Goal: Information Seeking & Learning: Learn about a topic

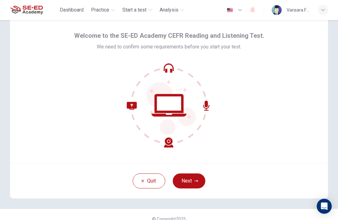
scroll to position [19, 0]
click at [200, 183] on button "Next" at bounding box center [189, 181] width 33 height 15
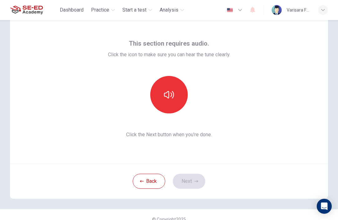
click at [167, 96] on icon "button" at bounding box center [169, 95] width 10 height 10
click at [178, 104] on button "button" at bounding box center [169, 95] width 38 height 38
click at [174, 104] on button "button" at bounding box center [169, 95] width 38 height 38
click at [179, 101] on button "button" at bounding box center [169, 95] width 38 height 38
click at [178, 104] on button "button" at bounding box center [169, 95] width 38 height 38
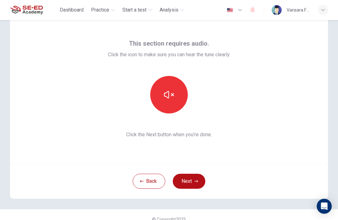
click at [175, 99] on button "button" at bounding box center [169, 95] width 38 height 38
click at [176, 104] on button "button" at bounding box center [169, 95] width 38 height 38
click at [176, 99] on button "button" at bounding box center [169, 95] width 38 height 38
click at [174, 99] on icon "button" at bounding box center [169, 95] width 10 height 10
click at [175, 101] on button "button" at bounding box center [169, 95] width 38 height 38
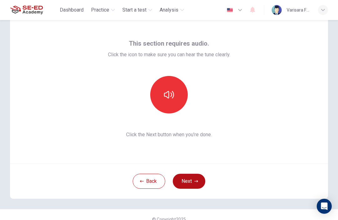
click at [177, 93] on button "button" at bounding box center [169, 95] width 38 height 38
click at [177, 96] on button "button" at bounding box center [169, 95] width 38 height 38
click at [175, 99] on button "button" at bounding box center [169, 95] width 38 height 38
click at [171, 96] on icon "button" at bounding box center [169, 95] width 10 height 10
click at [175, 98] on button "button" at bounding box center [169, 95] width 38 height 38
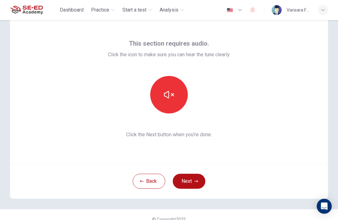
click at [170, 98] on icon "button" at bounding box center [169, 95] width 10 height 10
click at [191, 186] on button "Next" at bounding box center [189, 181] width 33 height 15
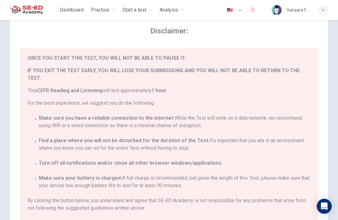
scroll to position [14, 0]
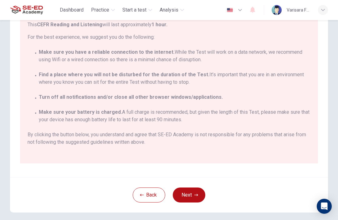
click at [193, 194] on button "Next" at bounding box center [189, 195] width 33 height 15
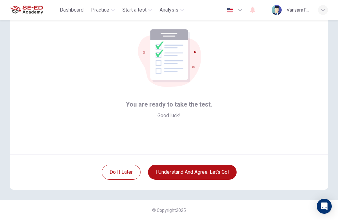
scroll to position [28, 0]
click at [225, 177] on button "I understand and agree. Let’s go!" at bounding box center [192, 172] width 89 height 15
click at [218, 173] on button "I understand and agree. Let’s go!" at bounding box center [192, 172] width 89 height 15
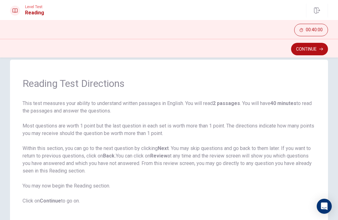
scroll to position [11, 0]
click at [315, 51] on button "Continue" at bounding box center [309, 49] width 37 height 13
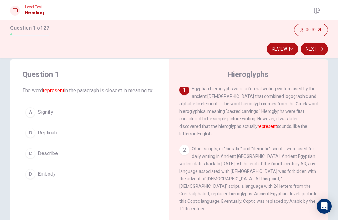
scroll to position [2, 0]
click at [30, 138] on div "B" at bounding box center [30, 133] width 10 height 10
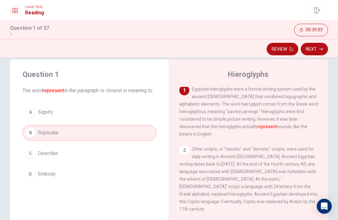
click at [318, 50] on button "Next" at bounding box center [314, 49] width 27 height 13
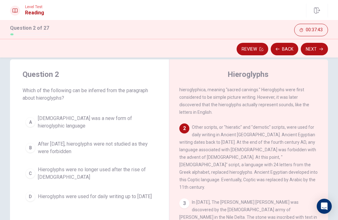
scroll to position [23, 0]
click at [28, 192] on div "D" at bounding box center [30, 197] width 10 height 10
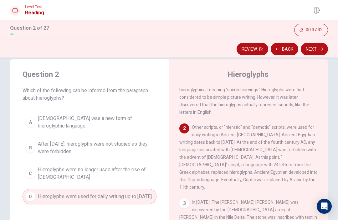
click at [321, 50] on icon "button" at bounding box center [321, 49] width 4 height 4
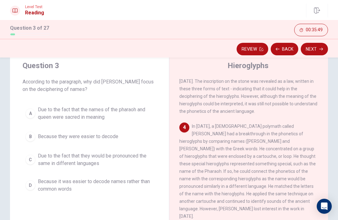
scroll to position [20, 0]
click at [29, 159] on div "C" at bounding box center [30, 160] width 10 height 10
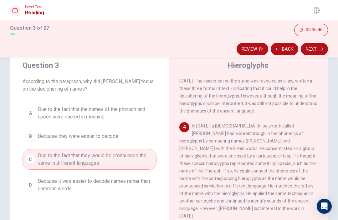
click at [313, 49] on button "Next" at bounding box center [314, 49] width 27 height 13
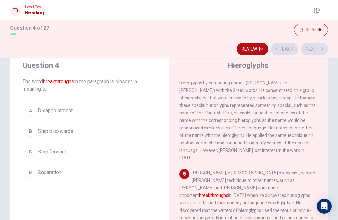
scroll to position [288, 0]
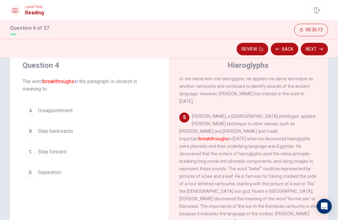
click at [60, 153] on span "Step forward" at bounding box center [52, 152] width 28 height 8
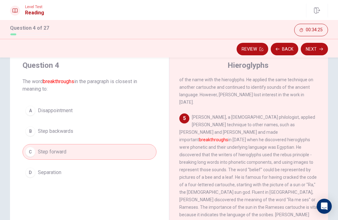
scroll to position [287, 0]
click at [119, 137] on button "B Step backwards" at bounding box center [90, 132] width 134 height 16
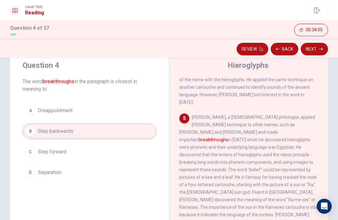
click at [317, 49] on button "Next" at bounding box center [314, 49] width 27 height 13
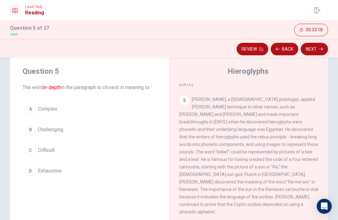
scroll to position [12, 0]
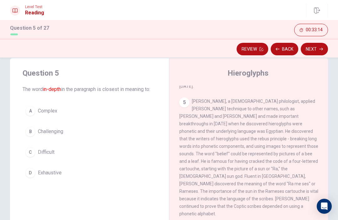
click at [90, 133] on button "B Challenging" at bounding box center [90, 132] width 134 height 16
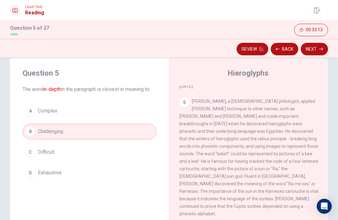
click at [322, 50] on icon "button" at bounding box center [321, 49] width 4 height 3
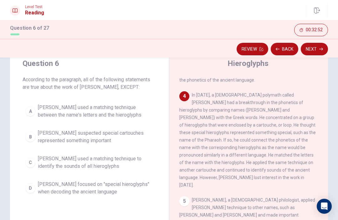
scroll to position [22, 0]
click at [47, 113] on span "[PERSON_NAME] used a matching technique between the name's letters and the hier…" at bounding box center [96, 110] width 116 height 15
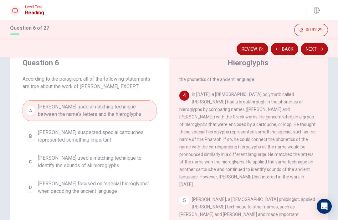
click at [324, 49] on button "Next" at bounding box center [314, 49] width 27 height 13
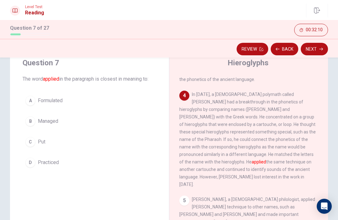
click at [29, 141] on div "C" at bounding box center [30, 142] width 10 height 10
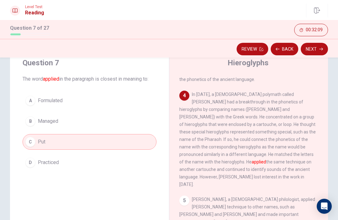
click at [321, 46] on button "Next" at bounding box center [314, 49] width 27 height 13
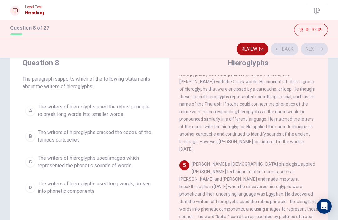
scroll to position [288, 0]
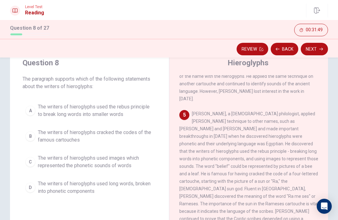
click at [123, 159] on span "The writers of hieroglyphs used images which represented the phonetic sounds of…" at bounding box center [96, 162] width 116 height 15
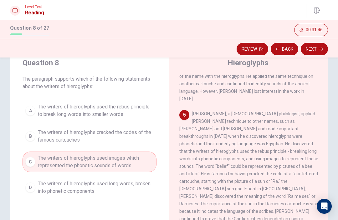
click at [317, 52] on button "Next" at bounding box center [314, 49] width 27 height 13
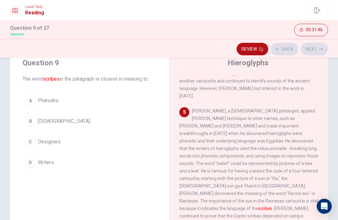
scroll to position [296, 0]
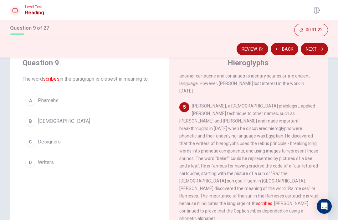
click at [55, 125] on button "B [DEMOGRAPHIC_DATA]" at bounding box center [90, 122] width 134 height 16
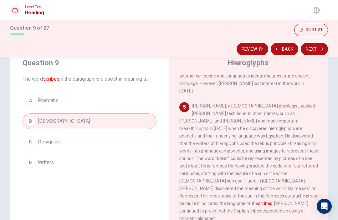
click at [320, 49] on icon "button" at bounding box center [321, 49] width 4 height 3
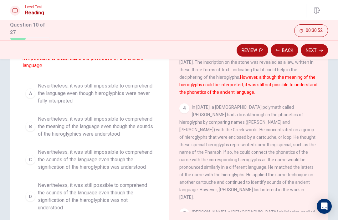
scroll to position [67, 0]
click at [29, 124] on div "B" at bounding box center [30, 127] width 10 height 10
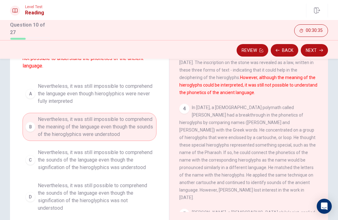
click at [37, 155] on button "C Nevertheless, it was still impossible to comprehend the sounds of the languag…" at bounding box center [90, 160] width 134 height 28
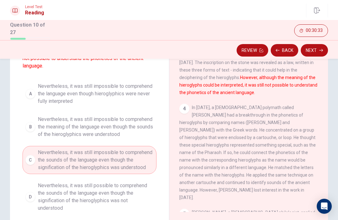
click at [322, 51] on button "Next" at bounding box center [314, 50] width 27 height 13
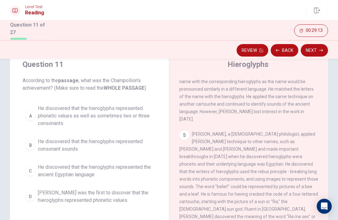
scroll to position [270, 0]
click at [120, 196] on span "[PERSON_NAME] was the first to discover that the hieroglyphs represented phonet…" at bounding box center [96, 196] width 116 height 15
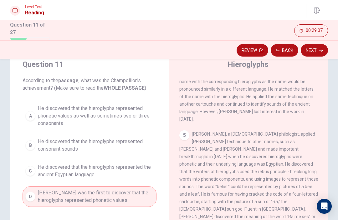
click at [315, 54] on button "Next" at bounding box center [314, 50] width 27 height 13
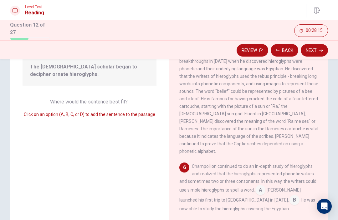
scroll to position [318, 0]
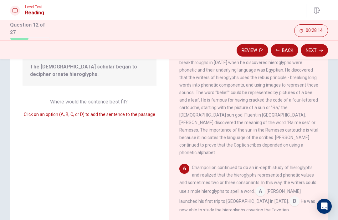
click at [264, 187] on input at bounding box center [260, 192] width 10 height 10
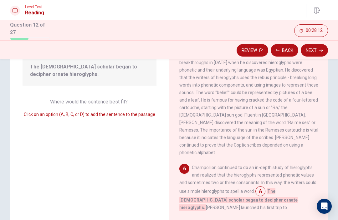
click at [322, 49] on icon "button" at bounding box center [321, 51] width 4 height 4
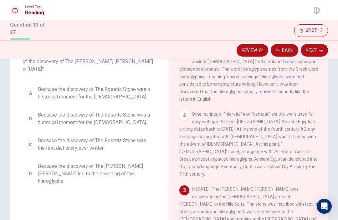
scroll to position [45, 0]
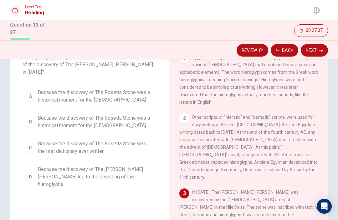
click at [36, 86] on button "A Because the discovery of The [PERSON_NAME] [PERSON_NAME] was a historical mom…" at bounding box center [90, 96] width 134 height 21
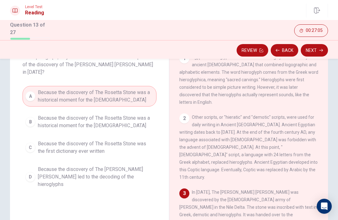
click at [316, 45] on button "Next" at bounding box center [314, 50] width 27 height 13
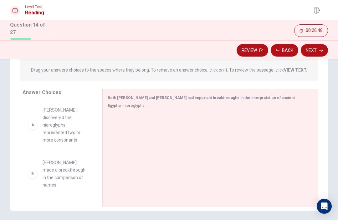
scroll to position [77, 0]
click at [34, 174] on div "B" at bounding box center [33, 175] width 10 height 10
click at [33, 170] on div "B" at bounding box center [33, 175] width 10 height 10
click at [36, 170] on div "B" at bounding box center [33, 175] width 10 height 10
click at [32, 170] on div "B" at bounding box center [33, 175] width 10 height 10
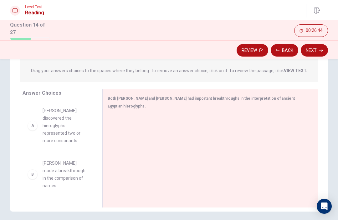
click at [35, 170] on div "B" at bounding box center [33, 175] width 10 height 10
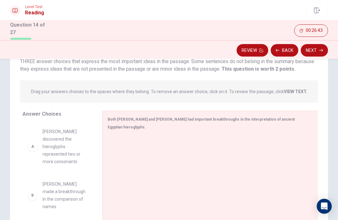
scroll to position [56, 0]
click at [31, 150] on div "A" at bounding box center [33, 147] width 10 height 10
click at [35, 147] on div "A" at bounding box center [33, 147] width 10 height 10
click at [32, 144] on div "A" at bounding box center [33, 147] width 10 height 10
click at [32, 191] on div "B" at bounding box center [33, 196] width 10 height 10
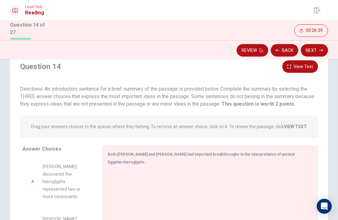
click at [271, 153] on span "Both [PERSON_NAME] and [PERSON_NAME] had important breakthroughs in the interpr…" at bounding box center [201, 158] width 187 height 12
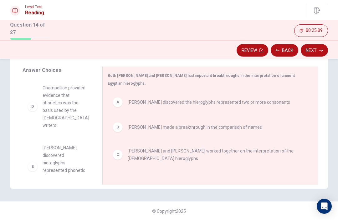
scroll to position [100, 0]
click at [322, 50] on icon "button" at bounding box center [321, 51] width 4 height 4
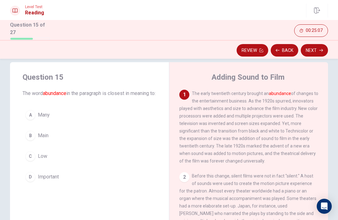
scroll to position [11, 0]
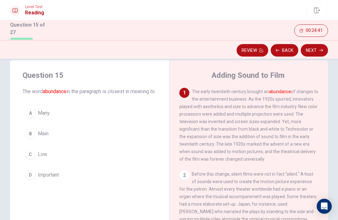
click at [28, 117] on div "A" at bounding box center [30, 113] width 10 height 10
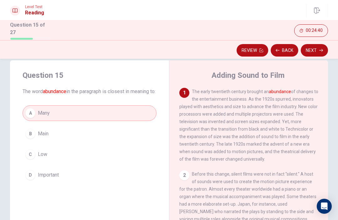
click at [320, 49] on icon "button" at bounding box center [321, 51] width 4 height 4
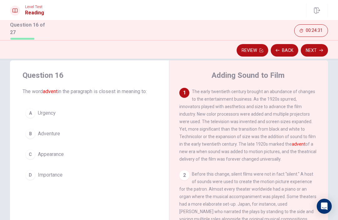
click at [31, 173] on div "D" at bounding box center [30, 175] width 10 height 10
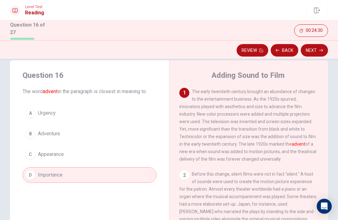
click at [325, 49] on button "Next" at bounding box center [314, 50] width 27 height 13
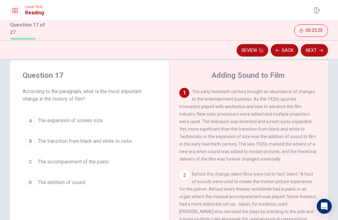
scroll to position [0, 0]
click at [31, 139] on div "B" at bounding box center [30, 142] width 10 height 10
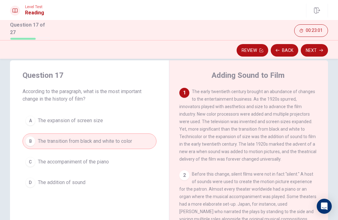
click at [317, 48] on button "Next" at bounding box center [314, 50] width 27 height 13
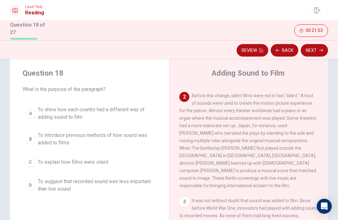
scroll to position [13, 0]
click at [33, 133] on button "B To introduce previous methods of how sound was added to films" at bounding box center [90, 139] width 134 height 21
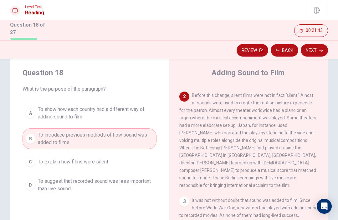
click at [317, 48] on button "Next" at bounding box center [314, 50] width 27 height 13
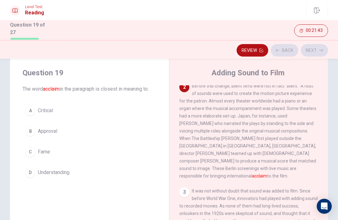
scroll to position [86, 0]
click at [35, 103] on button "A Critical" at bounding box center [90, 111] width 134 height 16
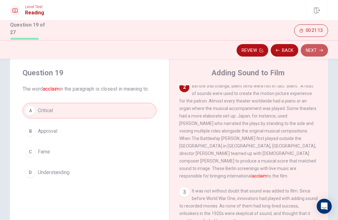
click at [323, 49] on icon "button" at bounding box center [321, 50] width 4 height 3
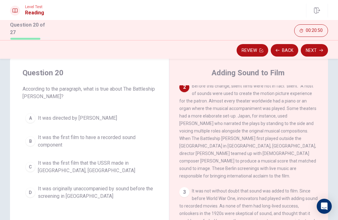
click at [117, 166] on span "It was the first film that the USSR made in [GEOGRAPHIC_DATA], [GEOGRAPHIC_DATA]" at bounding box center [96, 167] width 116 height 15
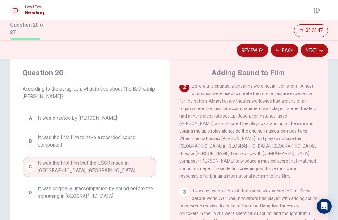
click at [317, 47] on button "Next" at bounding box center [314, 50] width 27 height 13
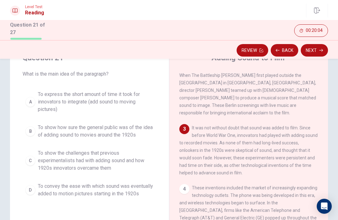
scroll to position [29, 0]
click at [102, 194] on span "To convey the ease with which sound was eventually added to motion pictures sta…" at bounding box center [96, 190] width 116 height 15
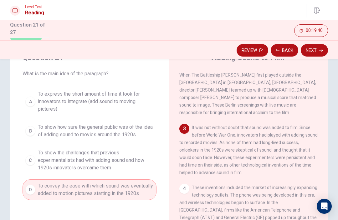
click at [318, 51] on button "Next" at bounding box center [314, 50] width 27 height 13
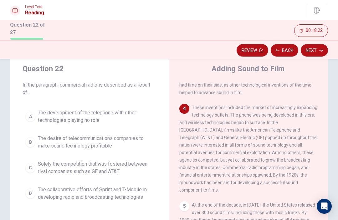
scroll to position [18, 0]
click at [125, 135] on span "The desire of telecommunications companies to make sound technology profitable" at bounding box center [96, 142] width 116 height 15
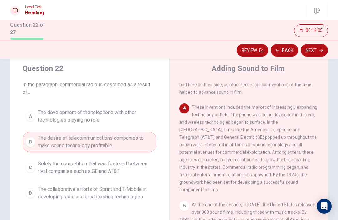
click at [321, 49] on icon "button" at bounding box center [321, 51] width 4 height 4
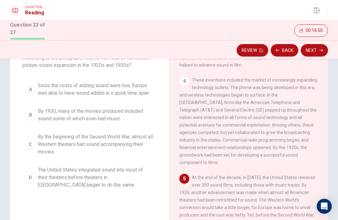
scroll to position [225, 0]
click at [119, 91] on span "Since the costs of adding sound were low, Europe was able to have sound added i…" at bounding box center [96, 89] width 116 height 15
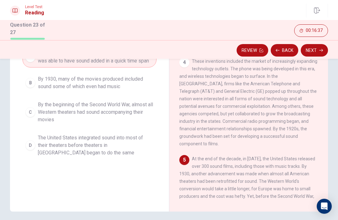
scroll to position [212, 0]
click at [130, 148] on span "The United States integrated sound into most of their theaters before theaters …" at bounding box center [96, 145] width 116 height 23
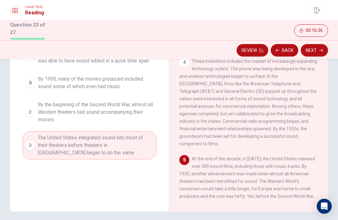
click at [318, 49] on button "Next" at bounding box center [314, 50] width 27 height 13
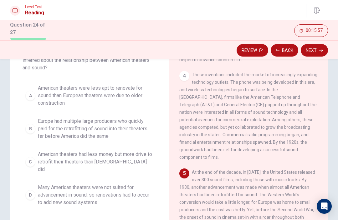
scroll to position [225, 0]
click at [32, 192] on button "D Many American theaters were not suited for advancement in sound, so renovatio…" at bounding box center [90, 195] width 134 height 28
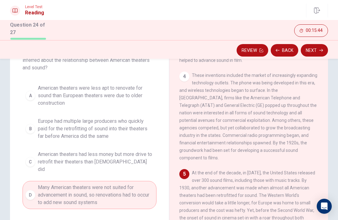
click at [316, 50] on button "Next" at bounding box center [314, 50] width 27 height 13
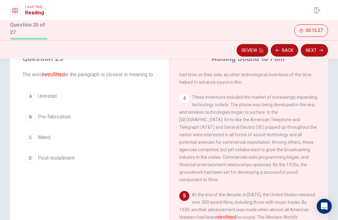
scroll to position [28, 0]
click at [69, 104] on button "A Uninstall" at bounding box center [90, 97] width 134 height 16
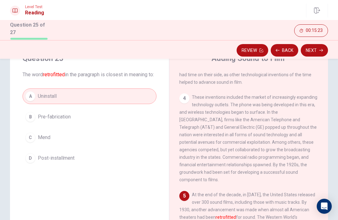
click at [316, 50] on button "Next" at bounding box center [314, 50] width 27 height 13
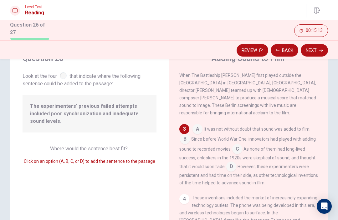
scroll to position [135, 0]
click at [231, 165] on input at bounding box center [231, 167] width 10 height 10
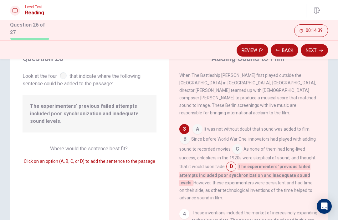
click at [184, 137] on input at bounding box center [185, 140] width 10 height 10
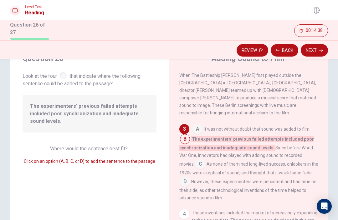
click at [319, 49] on icon "button" at bounding box center [321, 51] width 4 height 4
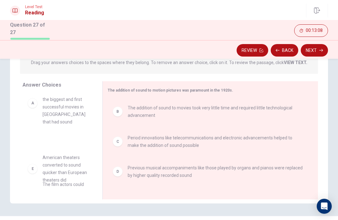
scroll to position [20, 0]
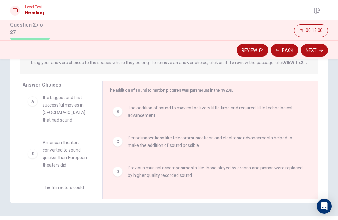
click at [317, 48] on button "Next" at bounding box center [314, 50] width 27 height 13
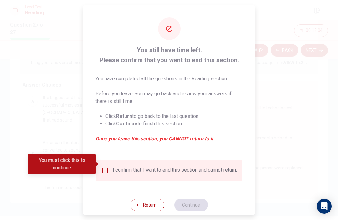
click at [103, 167] on input "You must click this to continue" at bounding box center [105, 171] width 8 height 8
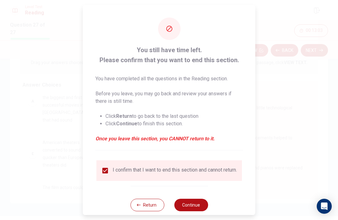
click at [196, 202] on button "Continue" at bounding box center [191, 205] width 34 height 13
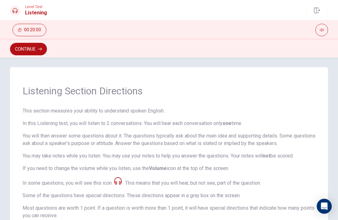
scroll to position [5, 0]
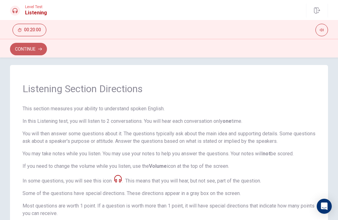
click at [21, 52] on button "Continue" at bounding box center [28, 49] width 37 height 13
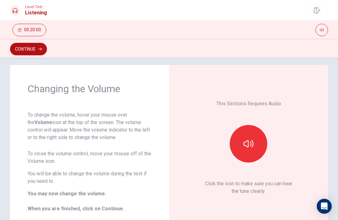
scroll to position [18, 0]
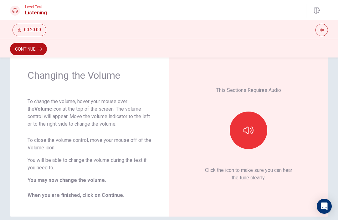
click at [253, 133] on icon "button" at bounding box center [249, 131] width 10 height 10
click at [257, 132] on button "button" at bounding box center [249, 131] width 38 height 38
click at [257, 128] on button "button" at bounding box center [249, 131] width 38 height 38
click at [257, 130] on button "button" at bounding box center [249, 131] width 38 height 38
click at [260, 130] on button "button" at bounding box center [249, 131] width 38 height 38
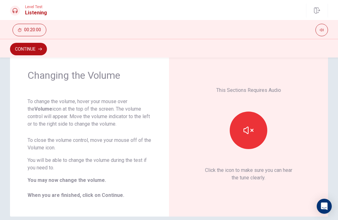
click at [260, 132] on button "button" at bounding box center [249, 131] width 38 height 38
click at [260, 129] on button "button" at bounding box center [249, 131] width 38 height 38
click at [259, 130] on button "button" at bounding box center [249, 131] width 38 height 38
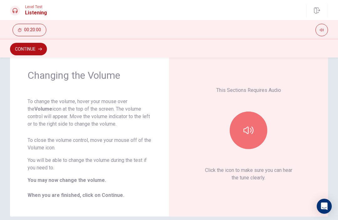
click at [259, 130] on button "button" at bounding box center [249, 131] width 38 height 38
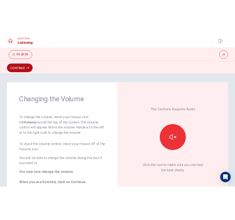
scroll to position [0, 0]
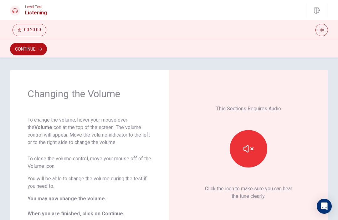
click at [25, 51] on button "Continue" at bounding box center [28, 49] width 37 height 13
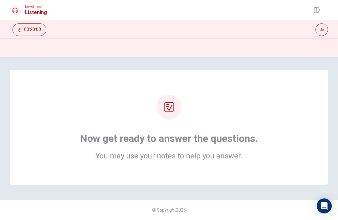
click at [324, 207] on icon "Open Intercom Messenger" at bounding box center [324, 207] width 7 height 8
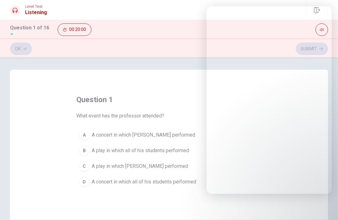
click at [327, 208] on html "This site uses cookies, as explained in our Privacy Policy . If you agree to th…" at bounding box center [169, 110] width 338 height 220
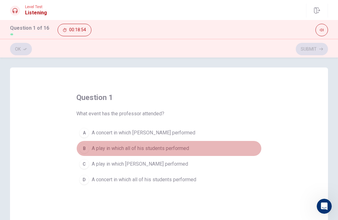
scroll to position [1, 0]
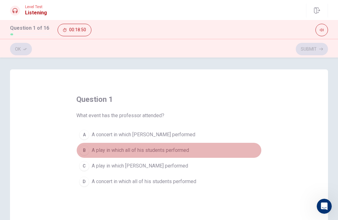
click at [87, 167] on div "C" at bounding box center [84, 166] width 10 height 10
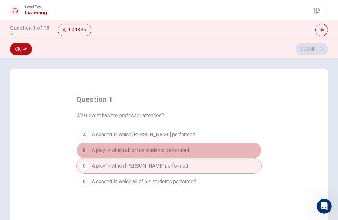
click at [88, 182] on div "D" at bounding box center [84, 182] width 10 height 10
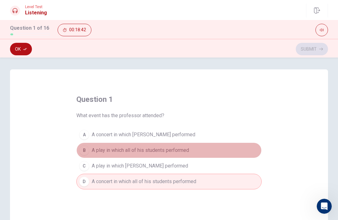
click at [82, 133] on div "A" at bounding box center [84, 135] width 10 height 10
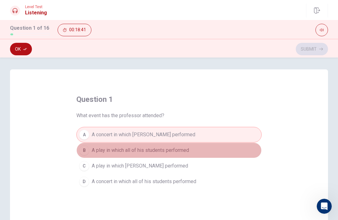
click at [85, 133] on div "A" at bounding box center [84, 135] width 10 height 10
click at [18, 49] on button "Ok" at bounding box center [21, 49] width 22 height 13
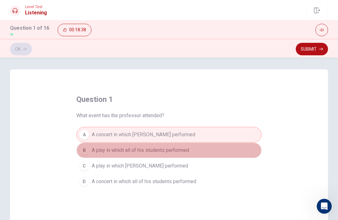
click at [87, 138] on div "A" at bounding box center [84, 135] width 10 height 10
click at [23, 49] on button "Ok" at bounding box center [21, 49] width 22 height 13
click at [320, 49] on icon "button" at bounding box center [321, 49] width 4 height 4
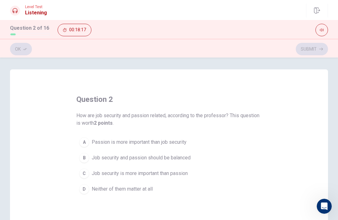
click at [185, 157] on span "Job security and passion should be balanced" at bounding box center [141, 158] width 99 height 8
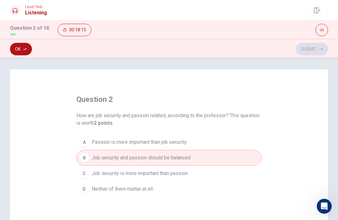
click at [19, 54] on button "Ok" at bounding box center [21, 49] width 22 height 13
click at [324, 49] on button "Submit" at bounding box center [312, 49] width 32 height 13
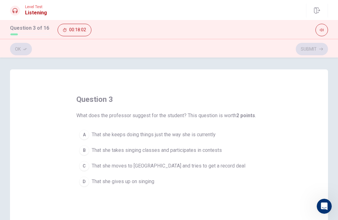
click at [228, 148] on button "B That she takes singing classes and participates in contests" at bounding box center [168, 151] width 185 height 16
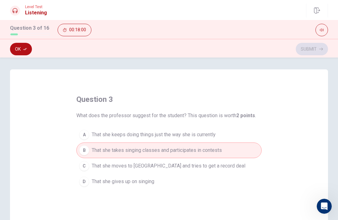
click at [29, 49] on button "Ok" at bounding box center [21, 49] width 22 height 13
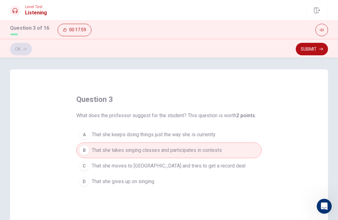
click at [311, 49] on button "Submit" at bounding box center [312, 49] width 32 height 13
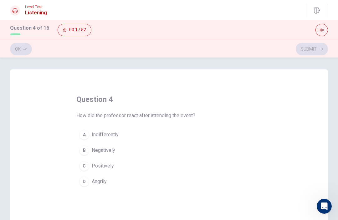
click at [86, 163] on div "C" at bounding box center [84, 166] width 10 height 10
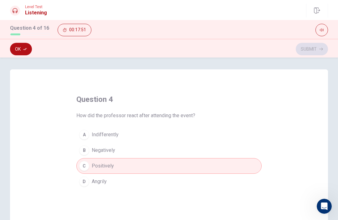
click at [20, 50] on button "Ok" at bounding box center [21, 49] width 22 height 13
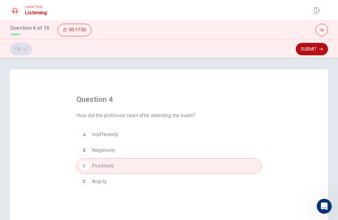
click at [316, 44] on button "Submit" at bounding box center [312, 49] width 32 height 13
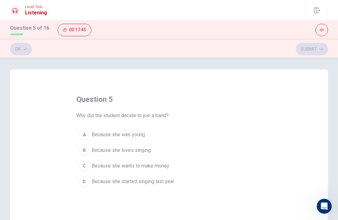
click at [84, 149] on div "B" at bounding box center [84, 151] width 10 height 10
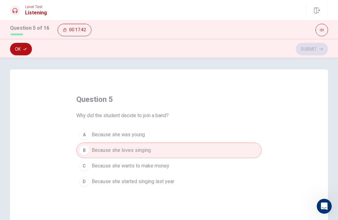
click at [21, 51] on button "Ok" at bounding box center [21, 49] width 22 height 13
click at [317, 50] on button "Submit" at bounding box center [312, 49] width 32 height 13
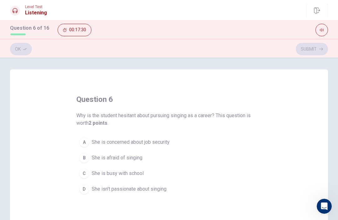
click at [87, 140] on div "A" at bounding box center [84, 142] width 10 height 10
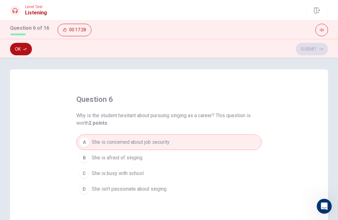
click at [27, 55] on button "Ok" at bounding box center [21, 49] width 22 height 13
click at [321, 47] on icon "button" at bounding box center [321, 49] width 4 height 4
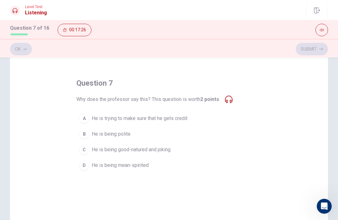
scroll to position [18, 0]
click at [87, 148] on div "C" at bounding box center [84, 149] width 10 height 10
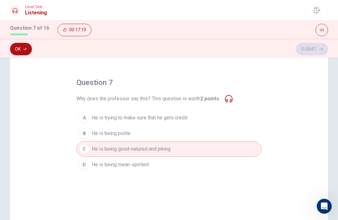
click at [15, 48] on button "Ok" at bounding box center [21, 49] width 22 height 13
click at [315, 50] on button "Submit" at bounding box center [312, 49] width 32 height 13
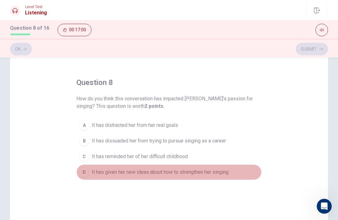
click at [81, 173] on div "D" at bounding box center [84, 172] width 10 height 10
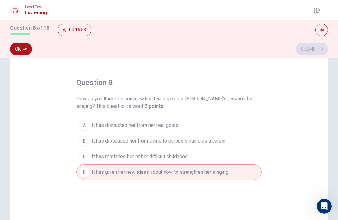
click at [21, 52] on button "Ok" at bounding box center [21, 49] width 22 height 13
click at [322, 50] on icon "button" at bounding box center [321, 49] width 4 height 4
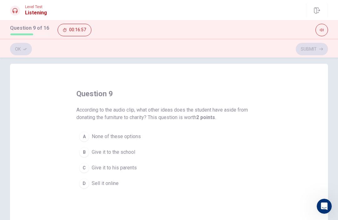
scroll to position [8, 0]
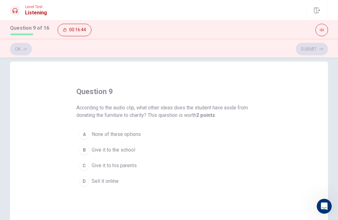
click at [129, 136] on span "None of these options" at bounding box center [116, 135] width 49 height 8
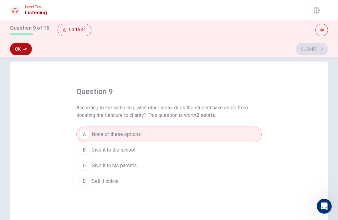
click at [17, 50] on button "Ok" at bounding box center [21, 49] width 22 height 13
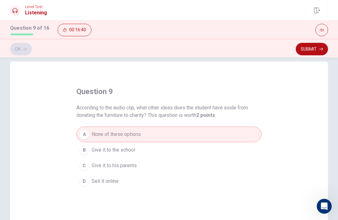
click at [316, 51] on button "Submit" at bounding box center [312, 49] width 32 height 13
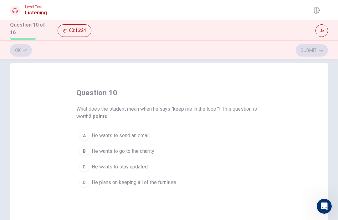
click at [81, 159] on button "C He wants to stay updated" at bounding box center [168, 167] width 185 height 16
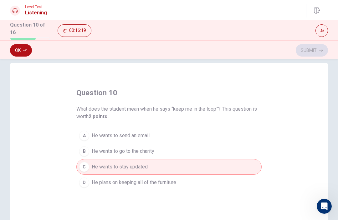
click at [18, 49] on button "Ok" at bounding box center [21, 50] width 22 height 13
click at [318, 54] on button "Submit" at bounding box center [312, 50] width 32 height 13
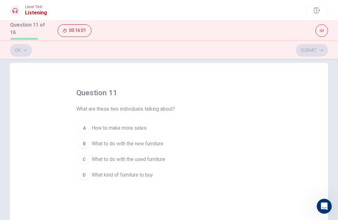
click at [87, 153] on button "C What to do with the used furniture" at bounding box center [168, 160] width 185 height 16
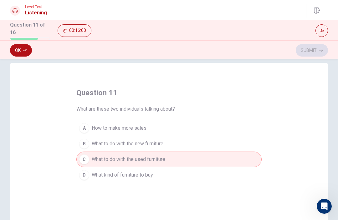
click at [23, 50] on icon "button" at bounding box center [25, 51] width 4 height 4
click at [318, 50] on button "Submit" at bounding box center [312, 50] width 32 height 13
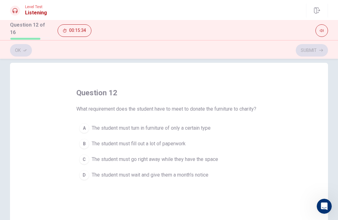
click at [84, 142] on div "B" at bounding box center [84, 144] width 10 height 10
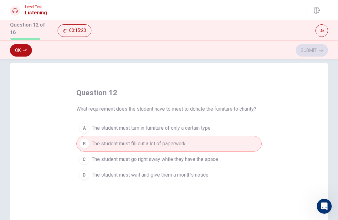
click at [81, 124] on div "A" at bounding box center [84, 128] width 10 height 10
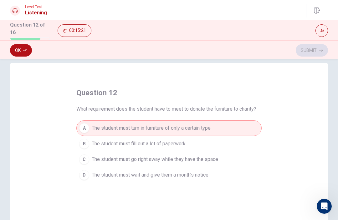
click at [82, 139] on div "B" at bounding box center [84, 144] width 10 height 10
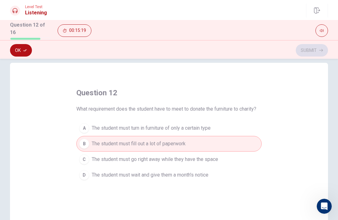
click at [81, 125] on div "A" at bounding box center [84, 128] width 10 height 10
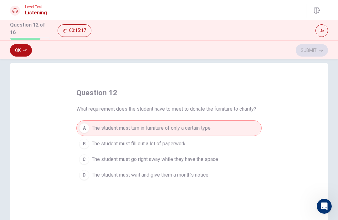
click at [81, 147] on button "B The student must fill out a lot of paperwork" at bounding box center [168, 144] width 185 height 16
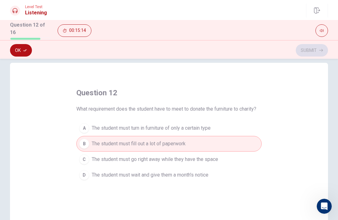
click at [250, 126] on button "A The student must turn in furniture of only a certain type" at bounding box center [168, 129] width 185 height 16
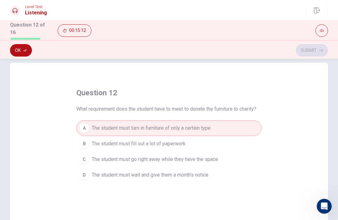
click at [23, 49] on button "Ok" at bounding box center [21, 50] width 22 height 13
click at [322, 49] on icon "button" at bounding box center [321, 50] width 4 height 3
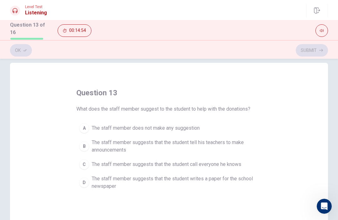
click at [85, 178] on div "D" at bounding box center [84, 183] width 10 height 10
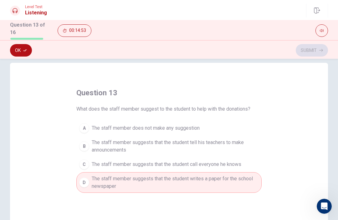
click at [21, 53] on button "Ok" at bounding box center [21, 50] width 22 height 13
click at [320, 51] on icon "button" at bounding box center [321, 51] width 4 height 4
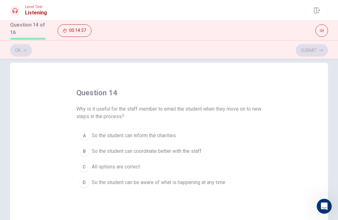
click at [77, 166] on button "C All options are correct" at bounding box center [168, 167] width 185 height 16
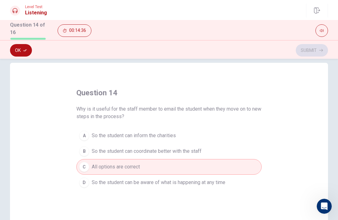
click at [17, 50] on button "Ok" at bounding box center [21, 50] width 22 height 13
click at [323, 51] on button "Submit" at bounding box center [312, 50] width 32 height 13
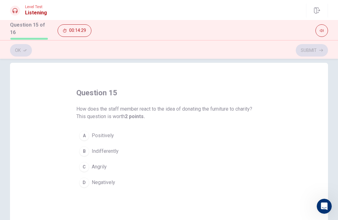
click at [81, 134] on div "A" at bounding box center [84, 136] width 10 height 10
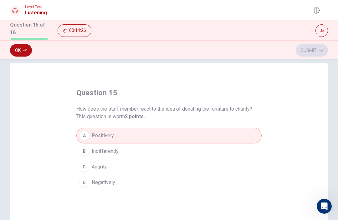
click at [16, 50] on button "Ok" at bounding box center [21, 50] width 22 height 13
click at [318, 49] on button "Submit" at bounding box center [312, 50] width 32 height 13
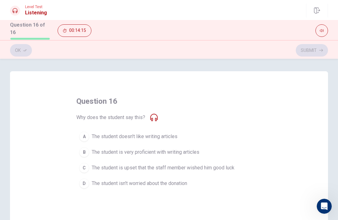
click at [86, 133] on div "A" at bounding box center [84, 137] width 10 height 10
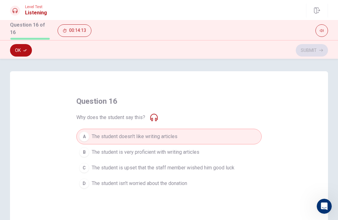
click at [19, 49] on button "Ok" at bounding box center [21, 50] width 22 height 13
click at [320, 50] on icon "button" at bounding box center [321, 51] width 4 height 4
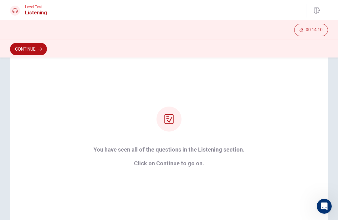
scroll to position [39, 0]
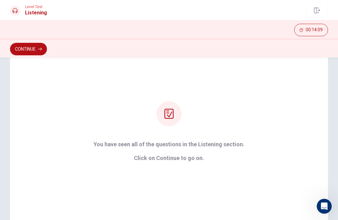
click at [24, 49] on button "Continue" at bounding box center [28, 49] width 37 height 13
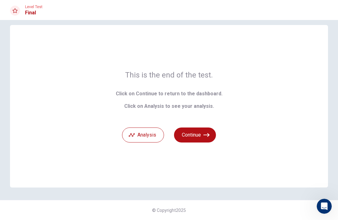
scroll to position [0, 0]
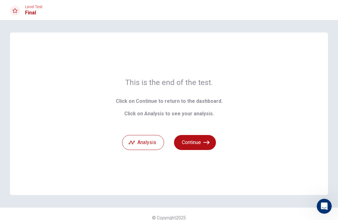
click at [208, 143] on icon "button" at bounding box center [207, 143] width 6 height 6
